Goal: Navigation & Orientation: Find specific page/section

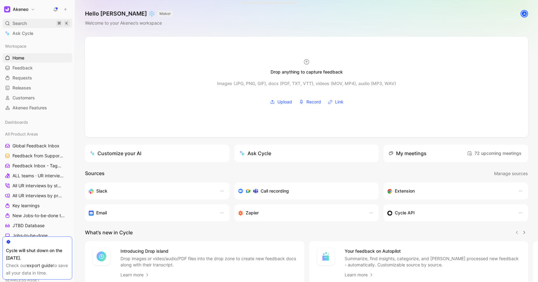
click at [22, 20] on span "Search" at bounding box center [19, 23] width 14 height 7
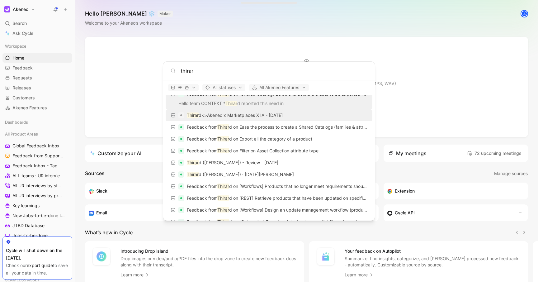
scroll to position [26, 0]
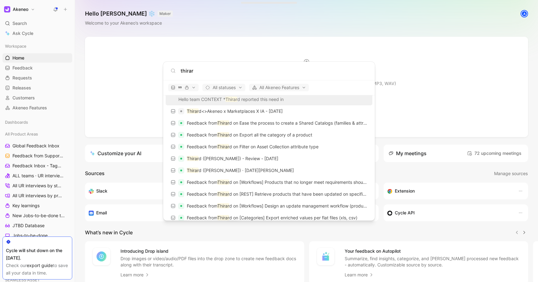
type input "thirar"
click at [54, 128] on body "Akeneo Search ⌘ K Ask Cycle Workspace Home G then H Feedback G then F Requests …" at bounding box center [269, 141] width 538 height 282
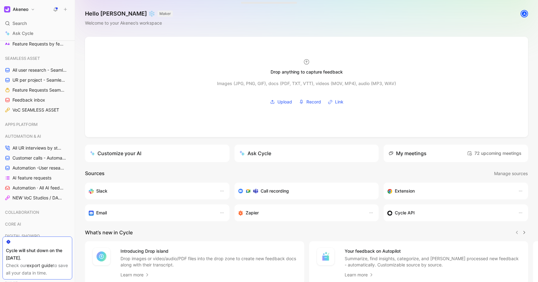
scroll to position [217, 0]
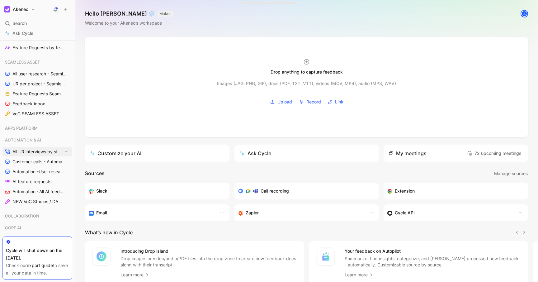
click at [35, 151] on span "All UR interviews by status" at bounding box center [37, 151] width 51 height 6
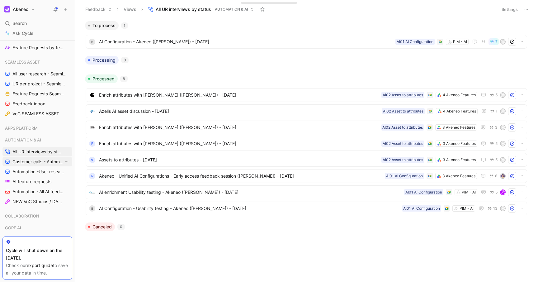
click at [37, 161] on span "Customer calls - Automation ([PERSON_NAME])" at bounding box center [37, 161] width 51 height 6
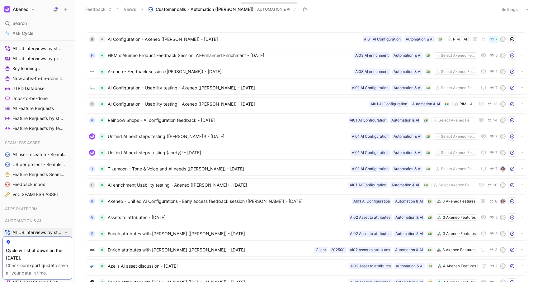
scroll to position [134, 0]
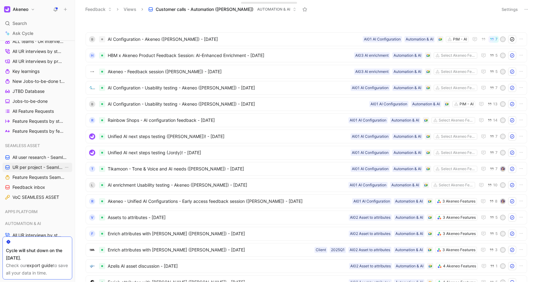
click at [42, 168] on span "UR per project - Seamless assets (Marion)" at bounding box center [37, 167] width 51 height 6
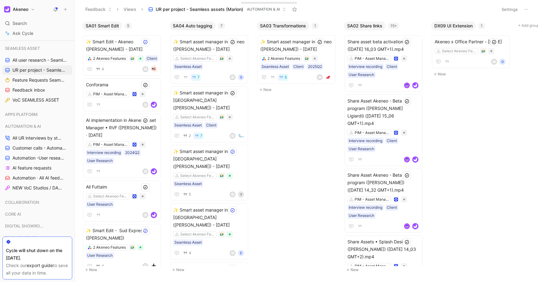
scroll to position [258, 0]
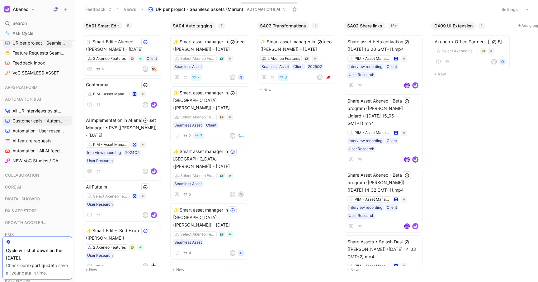
click at [27, 119] on span "Customer calls - Automation ([PERSON_NAME])" at bounding box center [37, 121] width 51 height 6
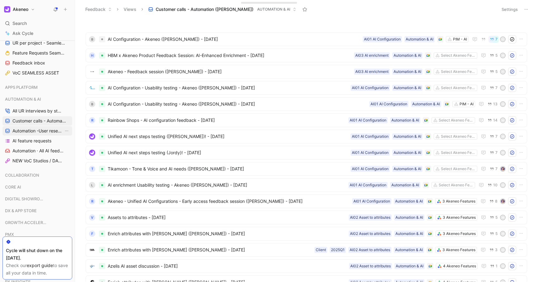
click at [26, 128] on span "Automation -User research per project" at bounding box center [37, 131] width 51 height 6
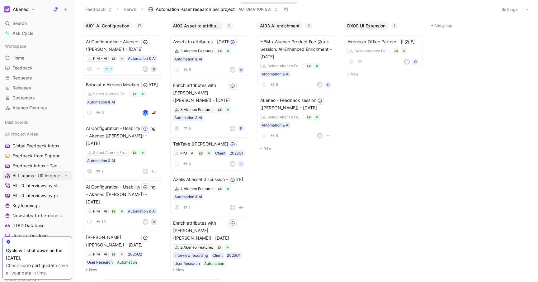
click at [40, 174] on span "ALL teams · UR interviews" at bounding box center [37, 175] width 51 height 6
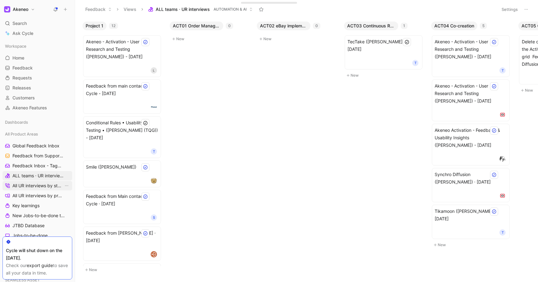
click at [42, 184] on span "All UR interviews by status" at bounding box center [37, 185] width 51 height 6
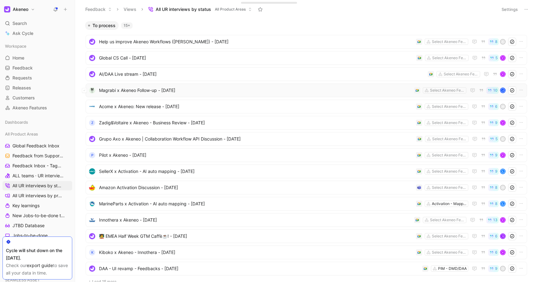
click at [198, 93] on span "Magrabi x Akeneo Follow-up - [DATE]" at bounding box center [255, 89] width 312 height 7
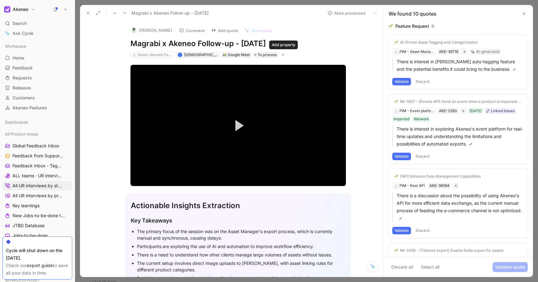
click at [285, 54] on icon "button" at bounding box center [283, 55] width 4 height 4
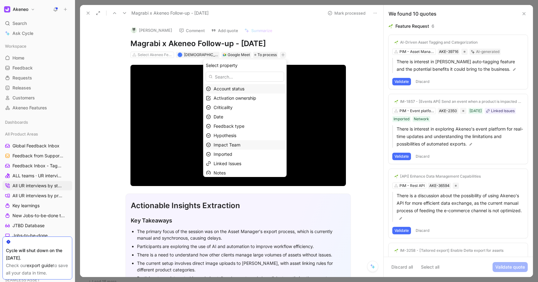
click at [257, 143] on div "Impact Team" at bounding box center [248, 144] width 70 height 7
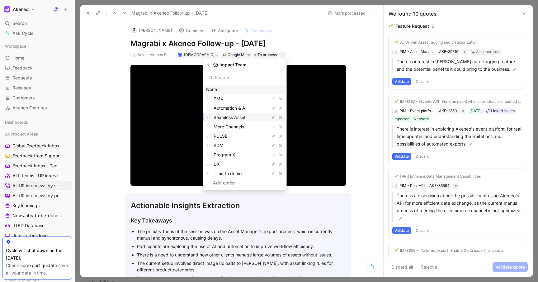
click at [245, 115] on span "Seamless Asset" at bounding box center [229, 116] width 32 height 5
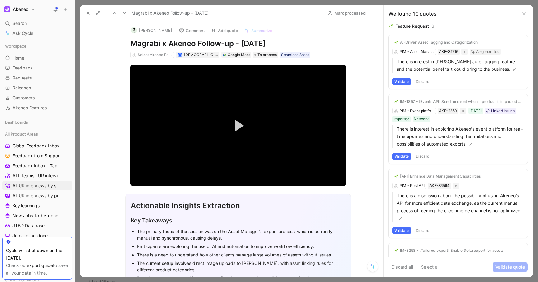
click at [88, 12] on icon at bounding box center [88, 13] width 5 height 5
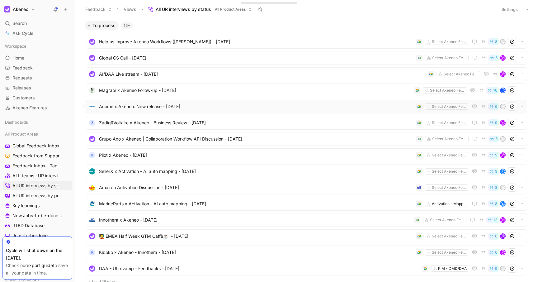
click at [165, 106] on span "Acome x Akeneo: New release - [DATE]" at bounding box center [256, 106] width 314 height 7
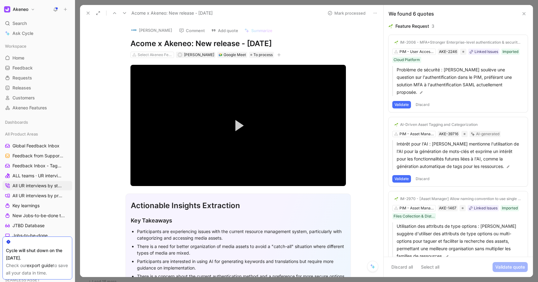
click at [277, 54] on icon "button" at bounding box center [279, 55] width 4 height 4
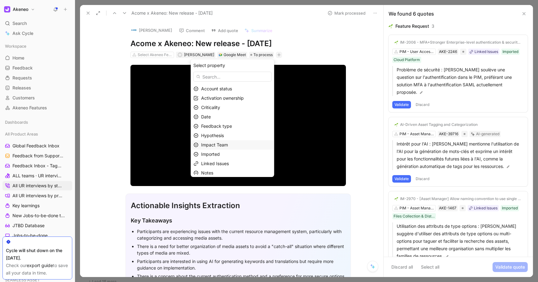
click at [231, 142] on div "Impact Team" at bounding box center [236, 144] width 70 height 7
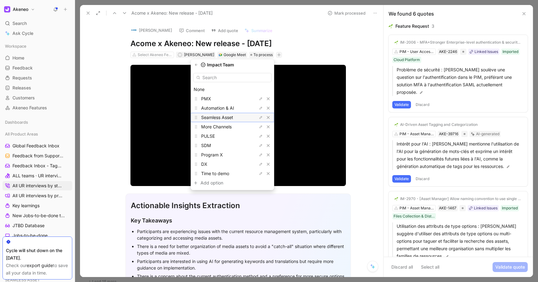
click at [232, 117] on span "Seamless Asset" at bounding box center [217, 116] width 32 height 5
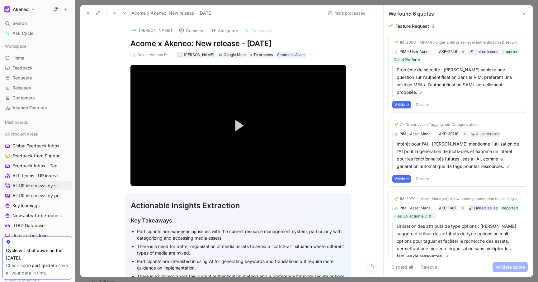
click at [86, 14] on icon at bounding box center [88, 13] width 5 height 5
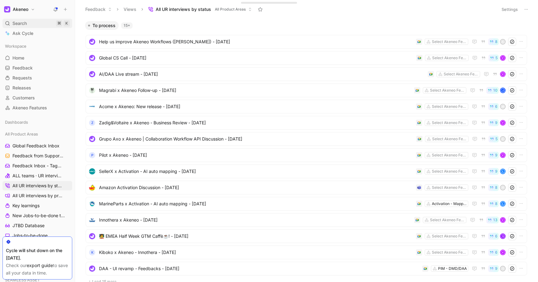
click at [26, 22] on span "Search" at bounding box center [19, 23] width 14 height 7
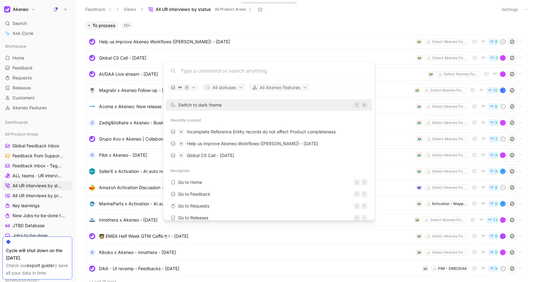
click at [40, 135] on body "Akeneo Search ⌘ K Ask Cycle Workspace Home G then H Feedback G then F Requests …" at bounding box center [269, 141] width 538 height 282
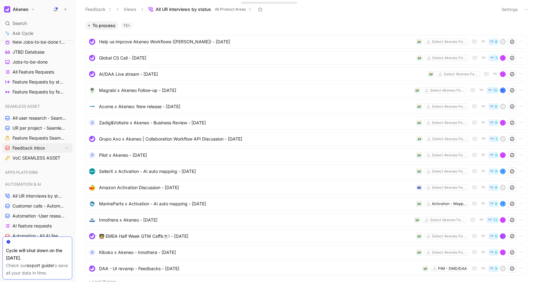
scroll to position [172, 0]
click at [31, 200] on span "All UR interviews by status" at bounding box center [37, 197] width 51 height 6
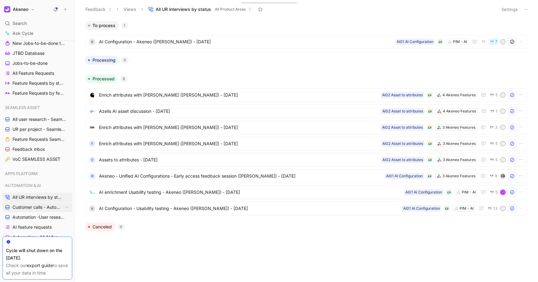
click at [32, 206] on span "Customer calls - Automation ([PERSON_NAME])" at bounding box center [37, 207] width 51 height 6
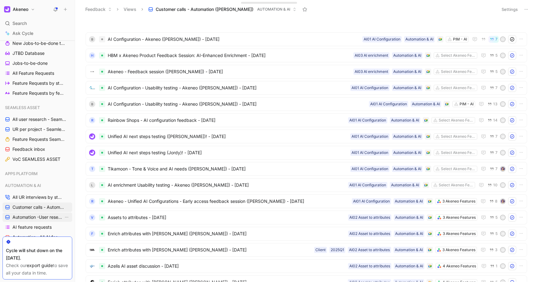
click at [32, 215] on span "Automation -User research per project" at bounding box center [37, 217] width 51 height 6
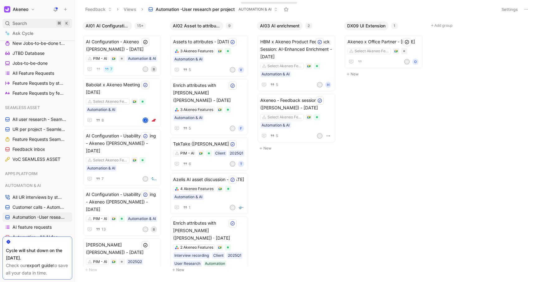
click at [28, 22] on div "Search ⌘ K" at bounding box center [37, 23] width 70 height 9
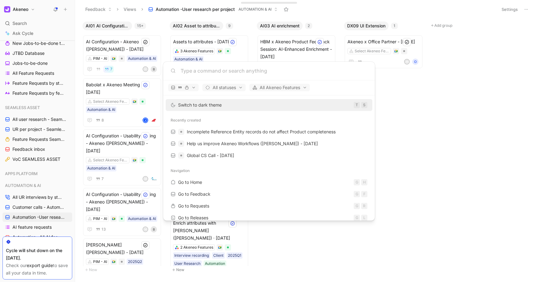
click at [14, 21] on body "Akeneo Search ⌘ K Ask Cycle Workspace Home G then H Feedback G then F Requests …" at bounding box center [269, 141] width 538 height 282
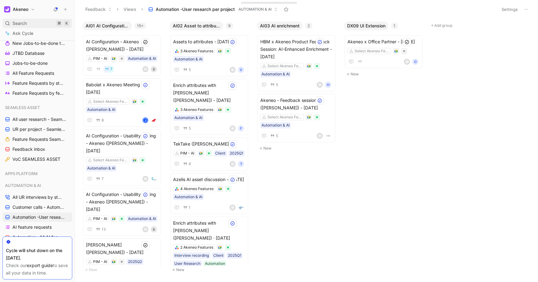
click at [17, 25] on span "Search" at bounding box center [19, 23] width 14 height 7
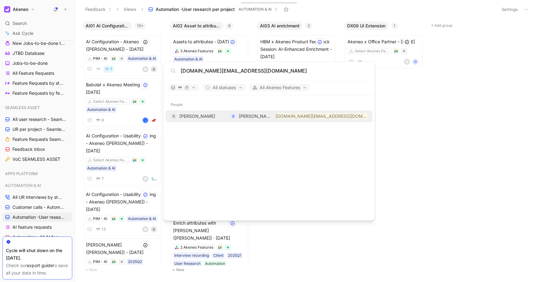
type input "[DOMAIN_NAME][EMAIL_ADDRESS][DOMAIN_NAME]"
click at [206, 115] on div "[PERSON_NAME]" at bounding box center [197, 115] width 54 height 7
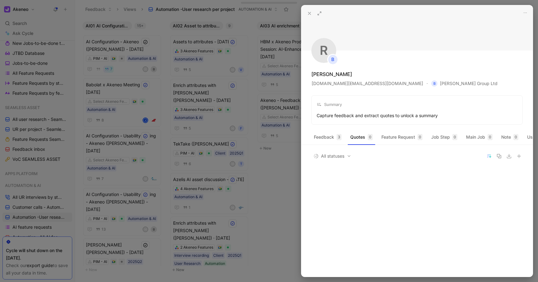
click at [365, 113] on div "Capture feedback and extract quotes to unlock a summary" at bounding box center [376, 115] width 121 height 7
click at [32, 28] on div at bounding box center [269, 141] width 538 height 282
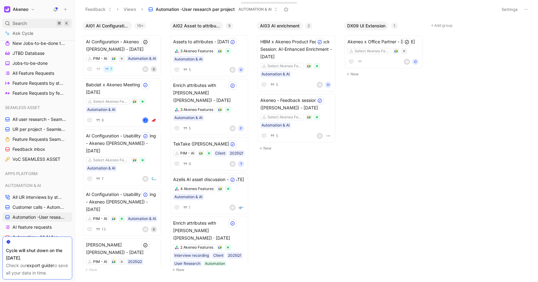
click at [16, 25] on span "Search" at bounding box center [19, 23] width 14 height 7
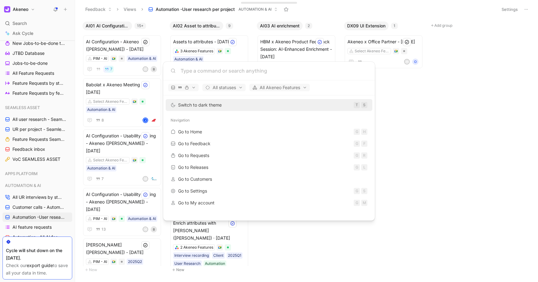
click at [24, 65] on body "Akeneo Search ⌘ K Ask Cycle Workspace Home G then H Feedback G then F Requests …" at bounding box center [269, 141] width 538 height 282
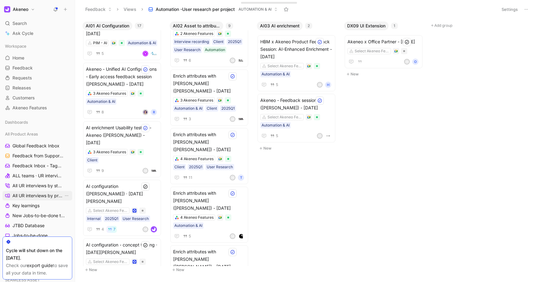
click at [42, 192] on link "All UR interviews by projects" at bounding box center [37, 195] width 70 height 9
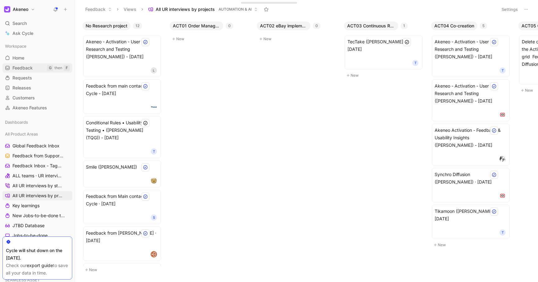
click at [29, 70] on span "Feedback" at bounding box center [22, 68] width 20 height 6
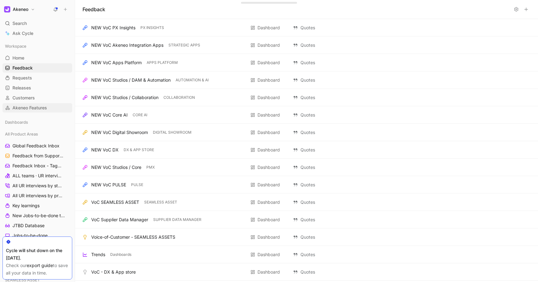
click at [23, 109] on span "Akeneo Features" at bounding box center [29, 108] width 35 height 6
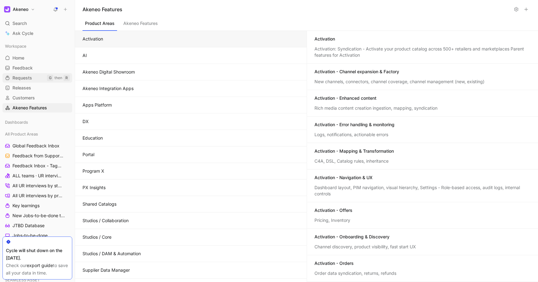
click at [21, 76] on span "Requests" at bounding box center [22, 78] width 20 height 6
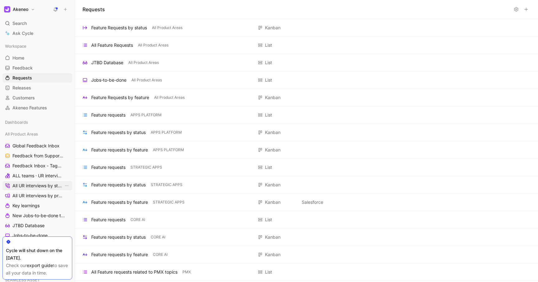
click at [24, 187] on span "All UR interviews by status" at bounding box center [37, 185] width 51 height 6
